Goal: Information Seeking & Learning: Learn about a topic

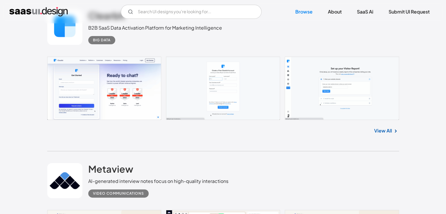
scroll to position [176, 0]
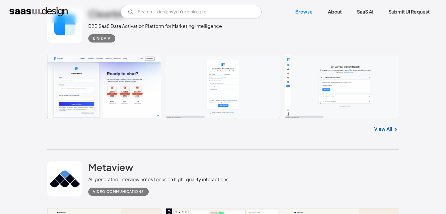
click at [109, 103] on link at bounding box center [223, 86] width 352 height 63
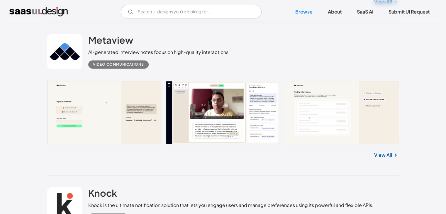
scroll to position [293, 0]
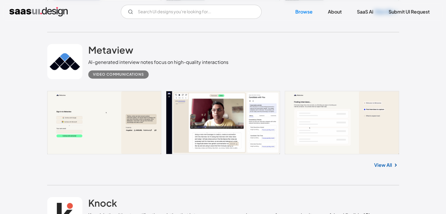
click at [118, 131] on link at bounding box center [223, 122] width 352 height 63
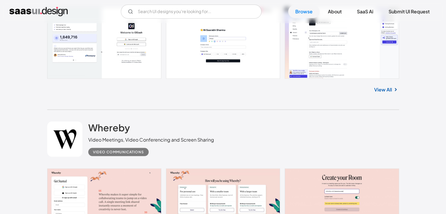
scroll to position [1232, 0]
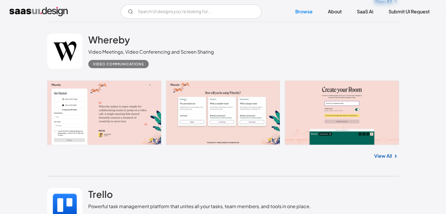
click at [138, 111] on link at bounding box center [223, 113] width 352 height 65
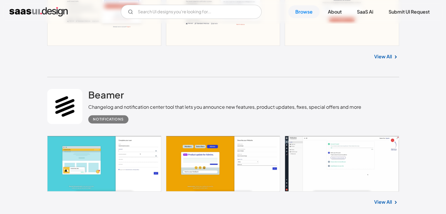
scroll to position [528, 0]
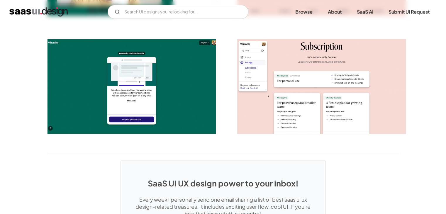
scroll to position [999, 0]
